Goal: Check status: Check status

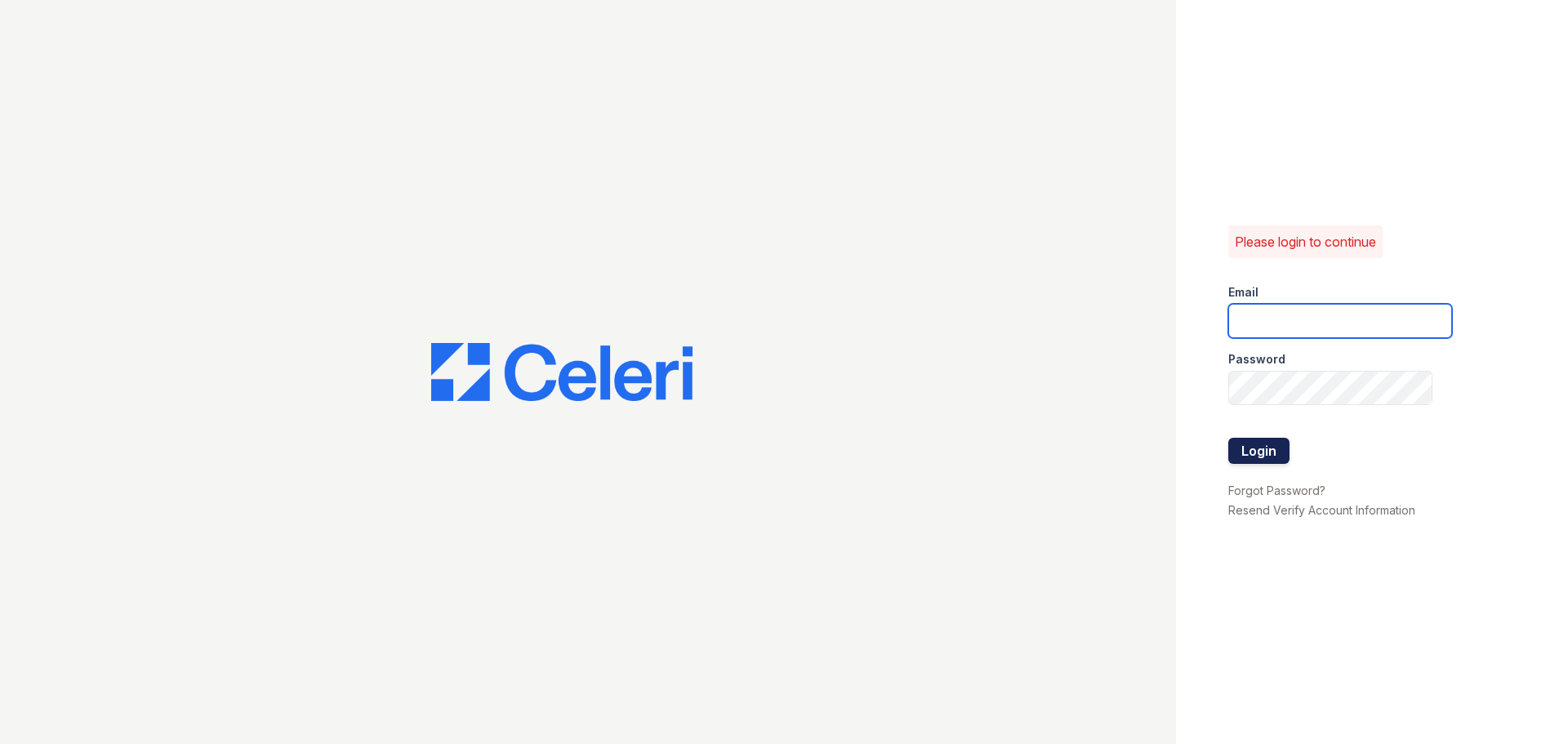
type input "arrivecrofton@trinity-pm.com"
click at [1264, 454] on button "Login" at bounding box center [1258, 451] width 62 height 26
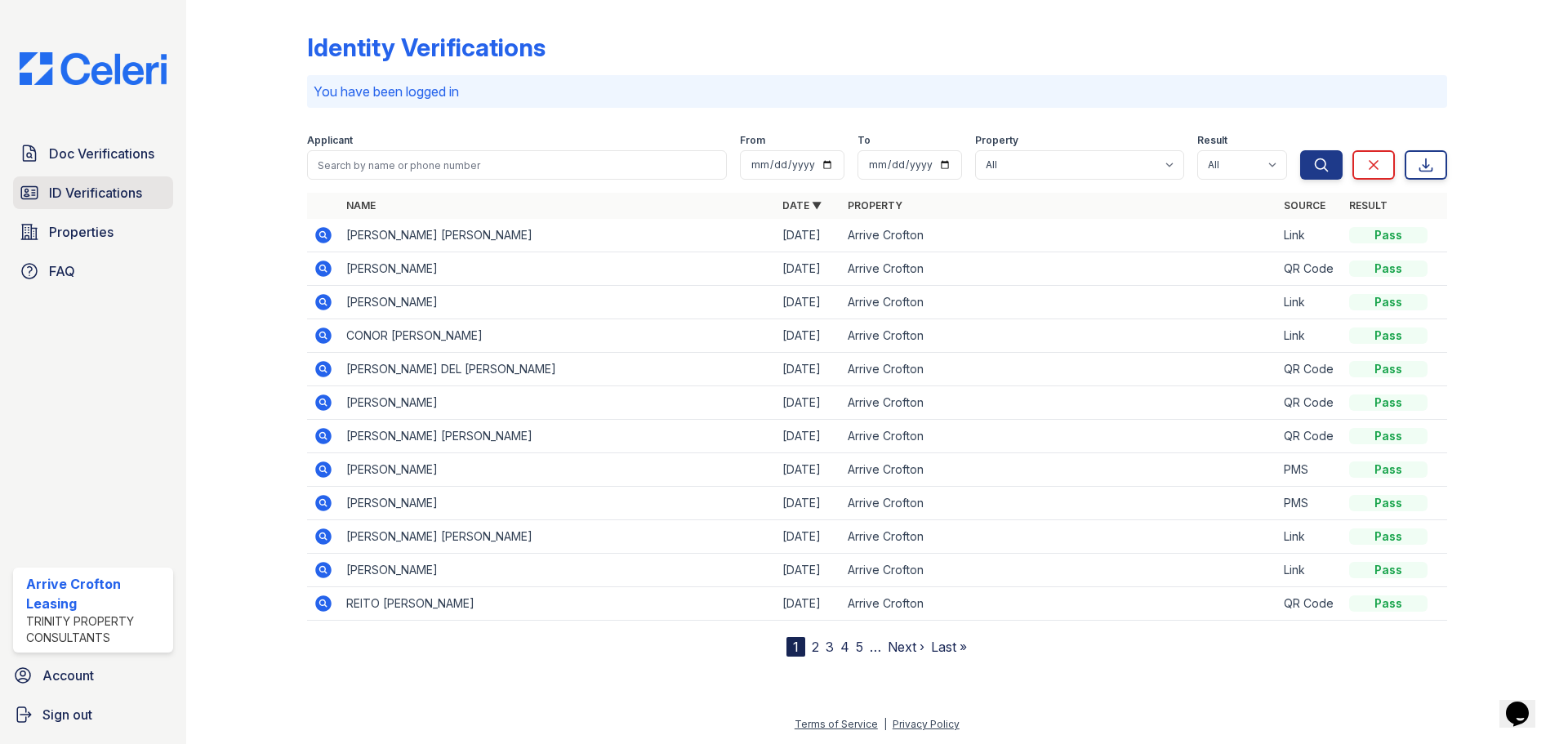
click at [147, 178] on link "ID Verifications" at bounding box center [93, 193] width 160 height 33
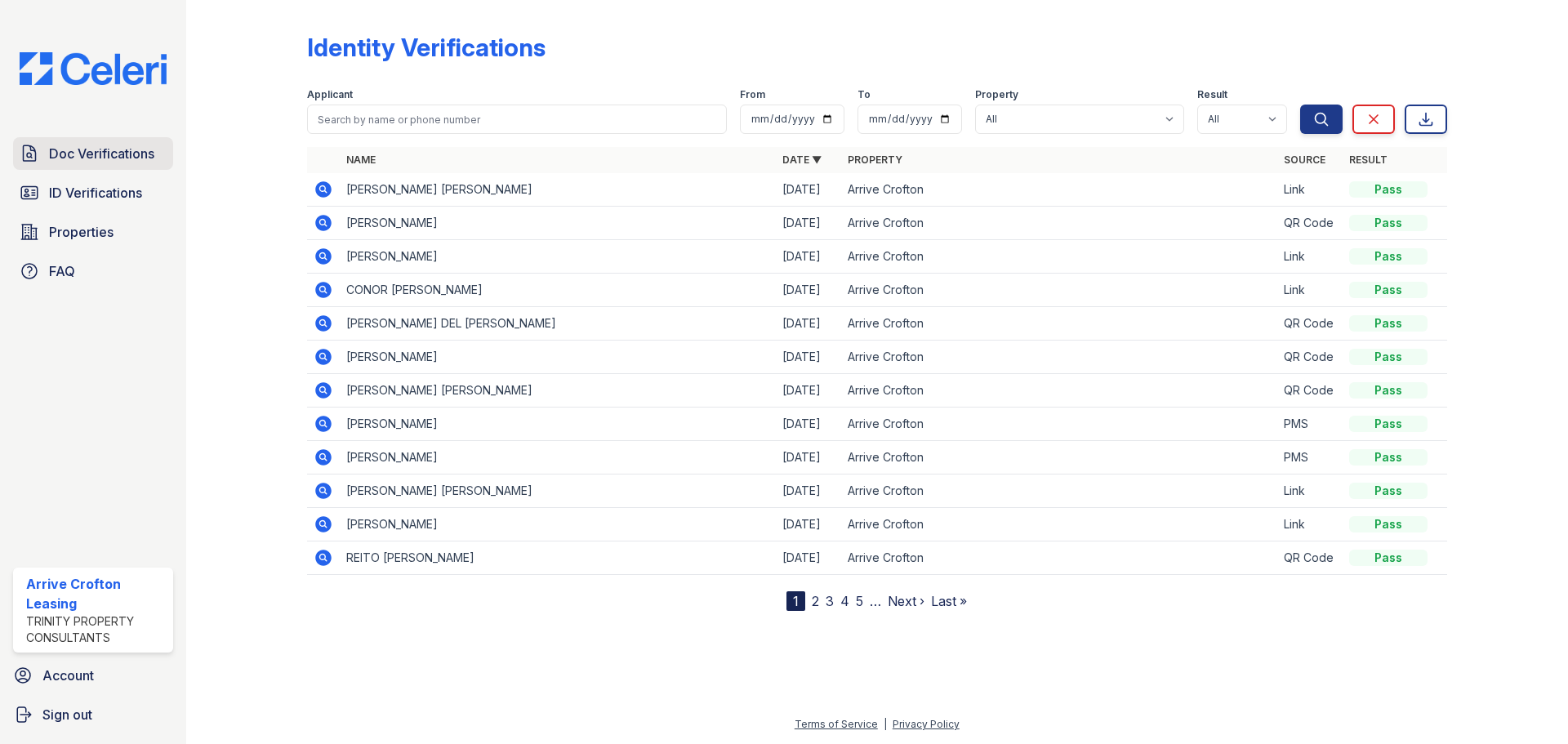
click at [147, 166] on link "Doc Verifications" at bounding box center [93, 153] width 160 height 33
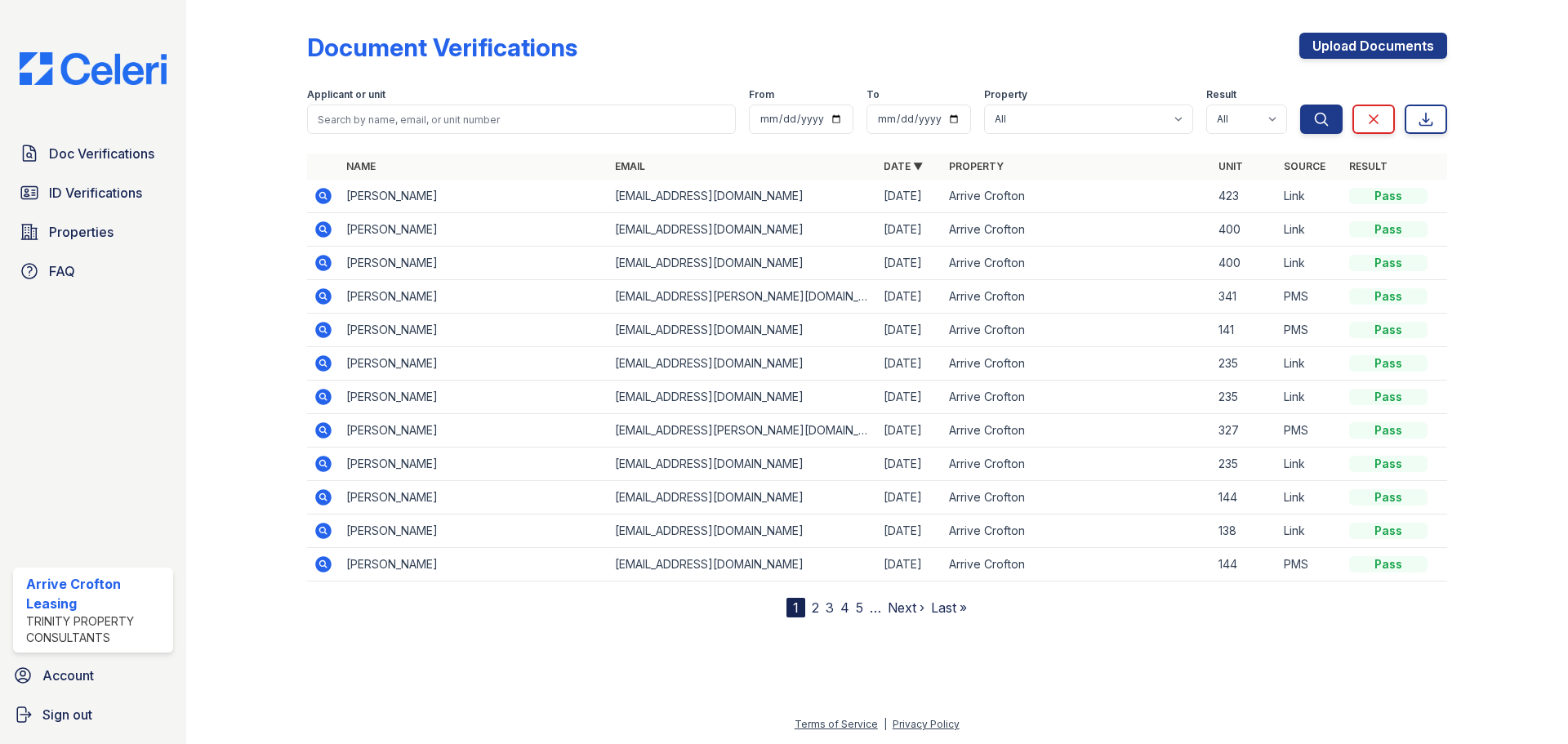
click at [322, 198] on icon at bounding box center [323, 196] width 20 height 20
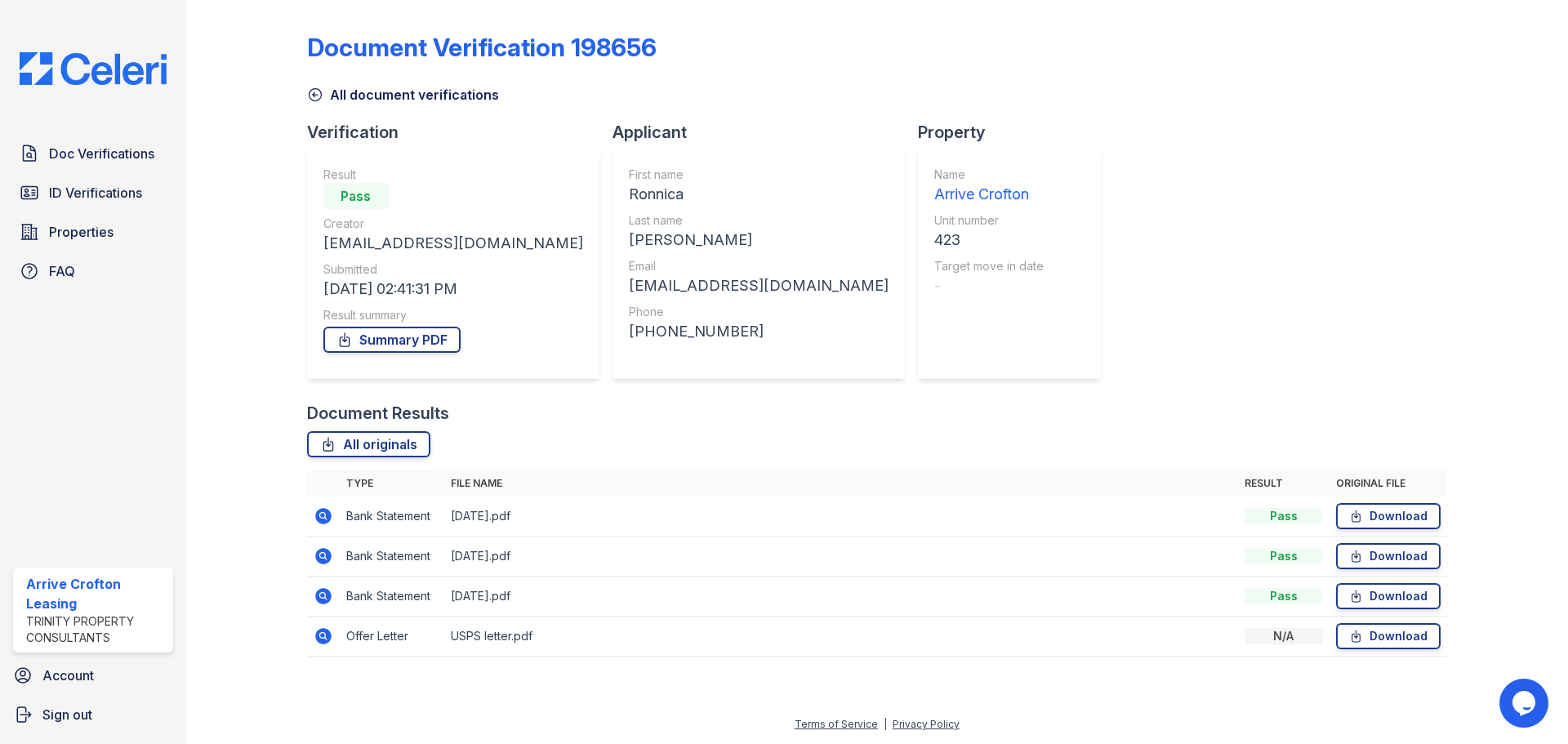
click at [322, 642] on icon at bounding box center [323, 636] width 16 height 16
